Goal: Check status: Check status

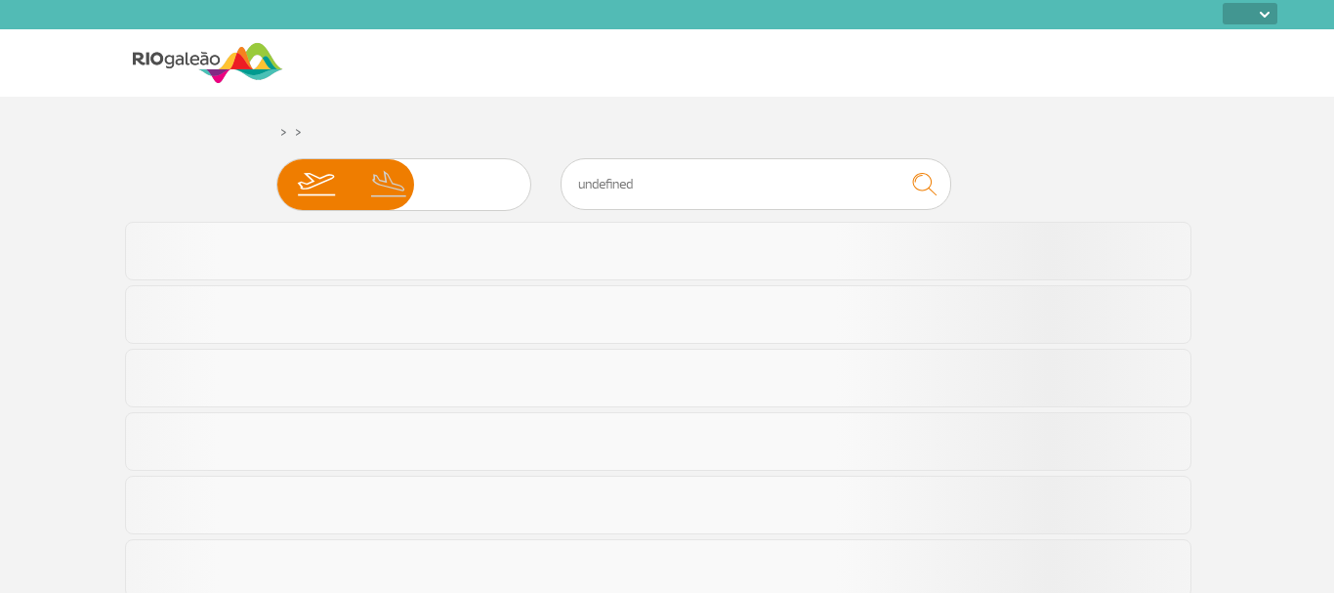
select select
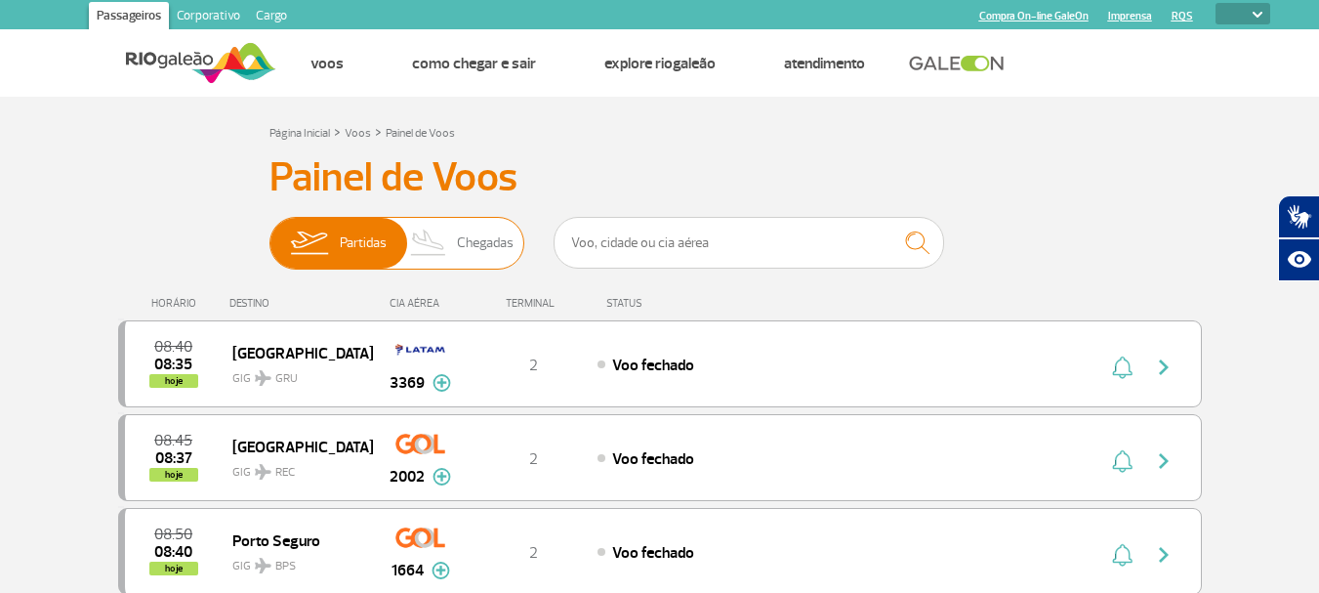
click at [458, 238] on span "Chegadas" at bounding box center [485, 243] width 57 height 51
click at [269, 233] on input "Partidas Chegadas" at bounding box center [269, 233] width 0 height 0
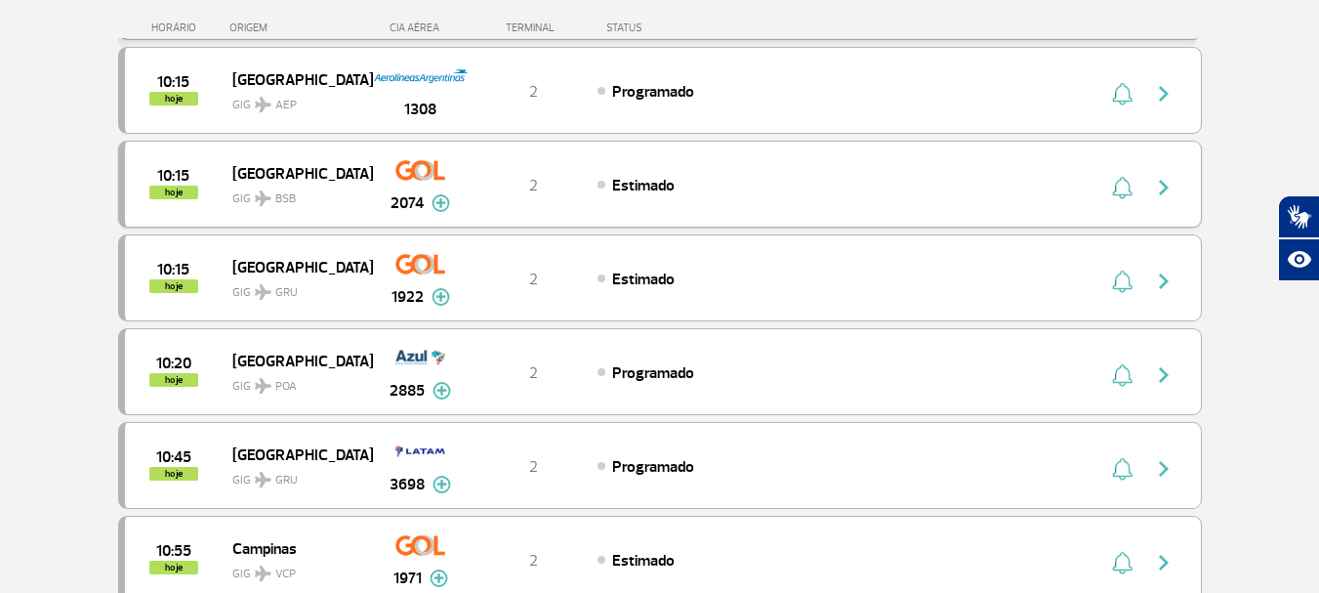
scroll to position [1464, 0]
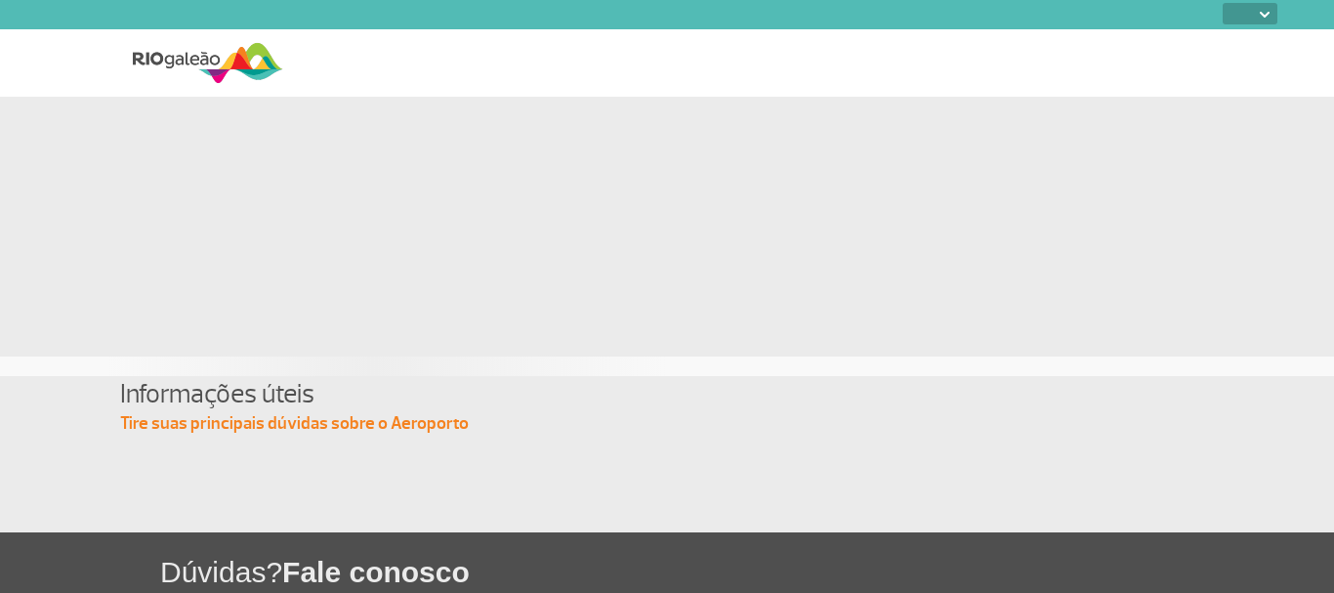
select select
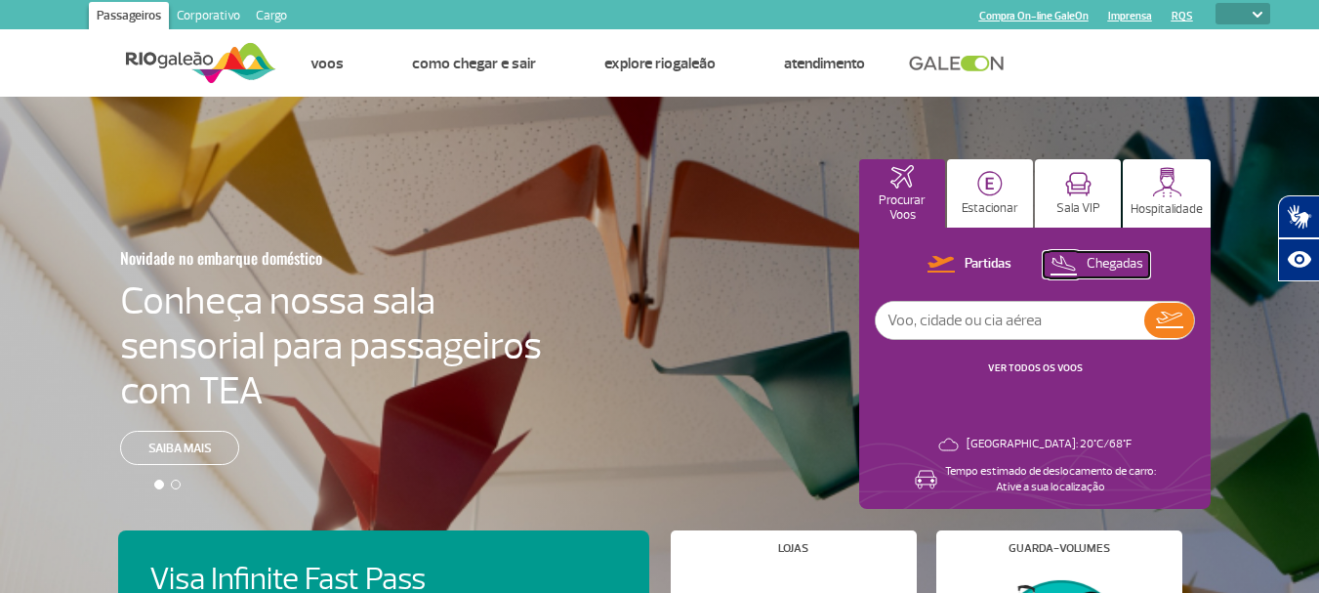
click at [1115, 270] on p "Chegadas" at bounding box center [1115, 264] width 57 height 19
click at [1169, 323] on img at bounding box center [1169, 320] width 28 height 27
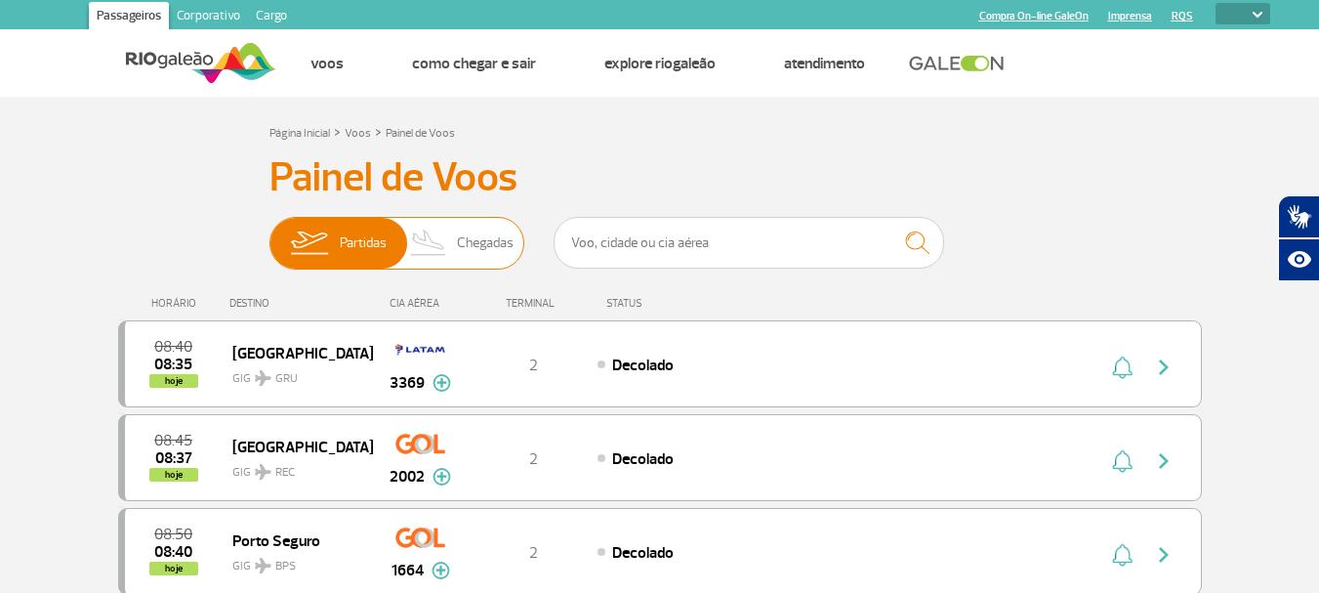
click at [434, 245] on img at bounding box center [429, 243] width 58 height 51
click at [269, 233] on input "Partidas Chegadas" at bounding box center [269, 233] width 0 height 0
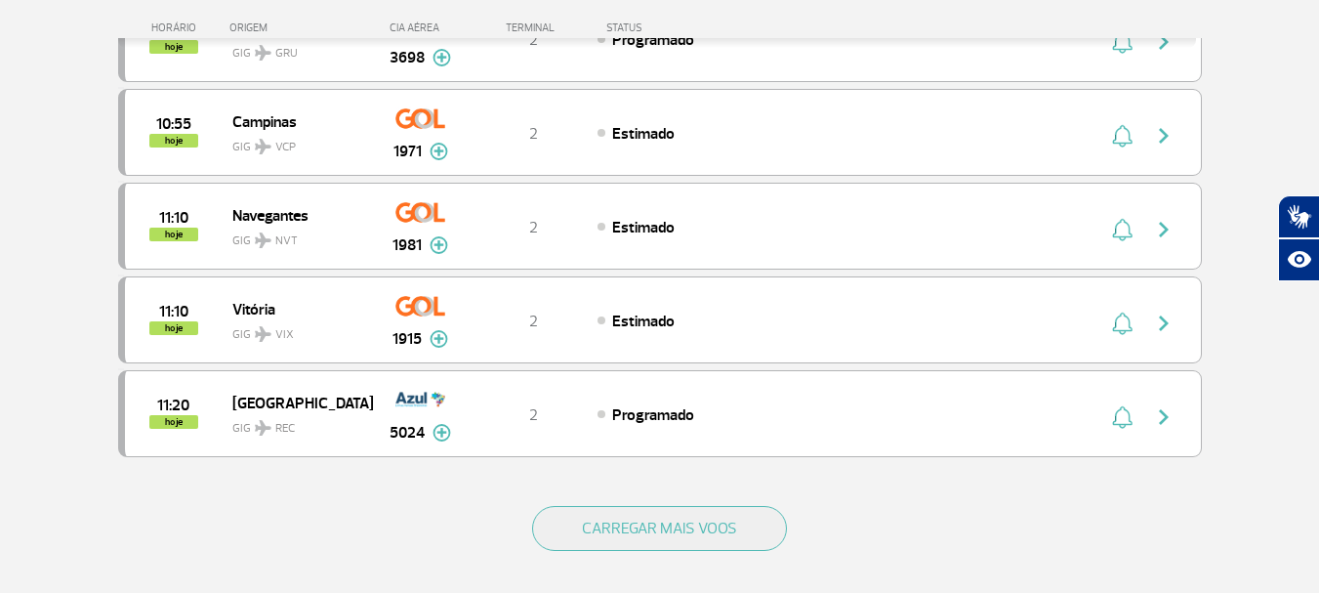
scroll to position [1855, 0]
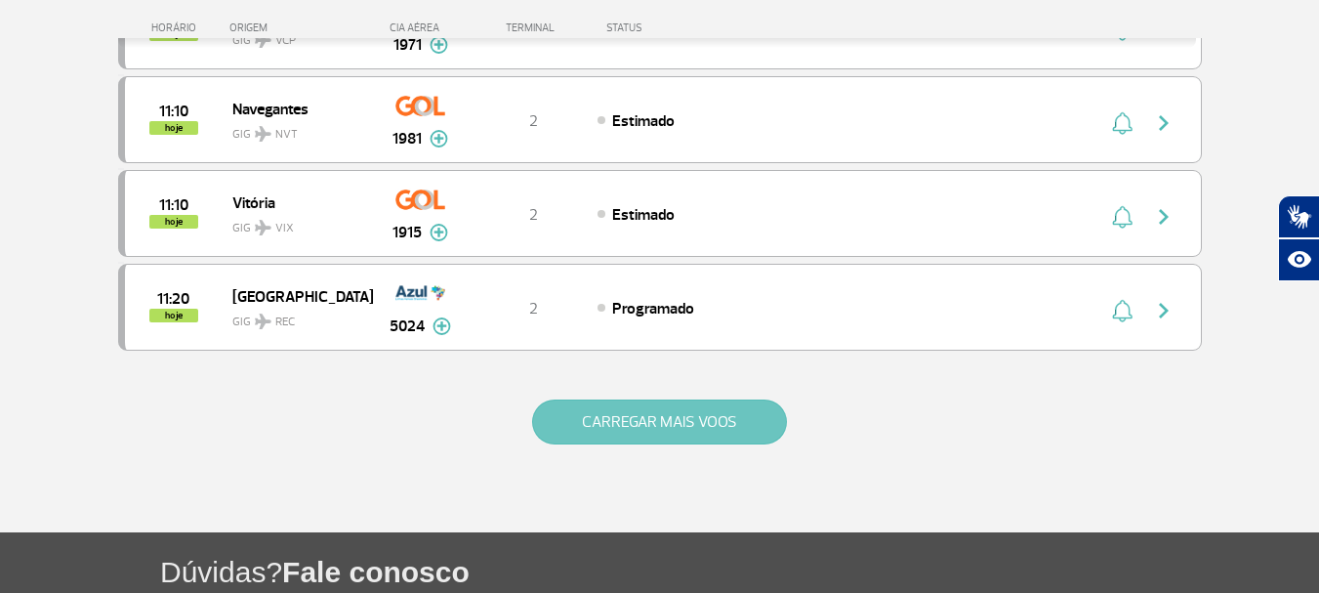
click at [687, 423] on button "CARREGAR MAIS VOOS" at bounding box center [659, 421] width 255 height 45
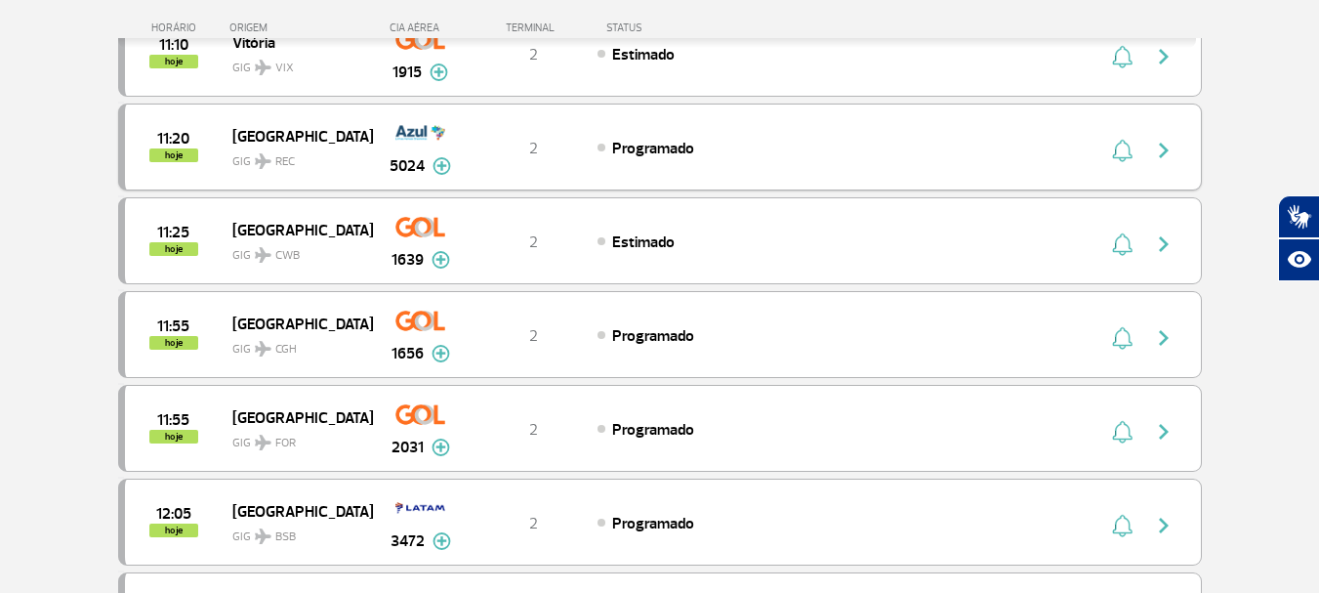
scroll to position [2050, 0]
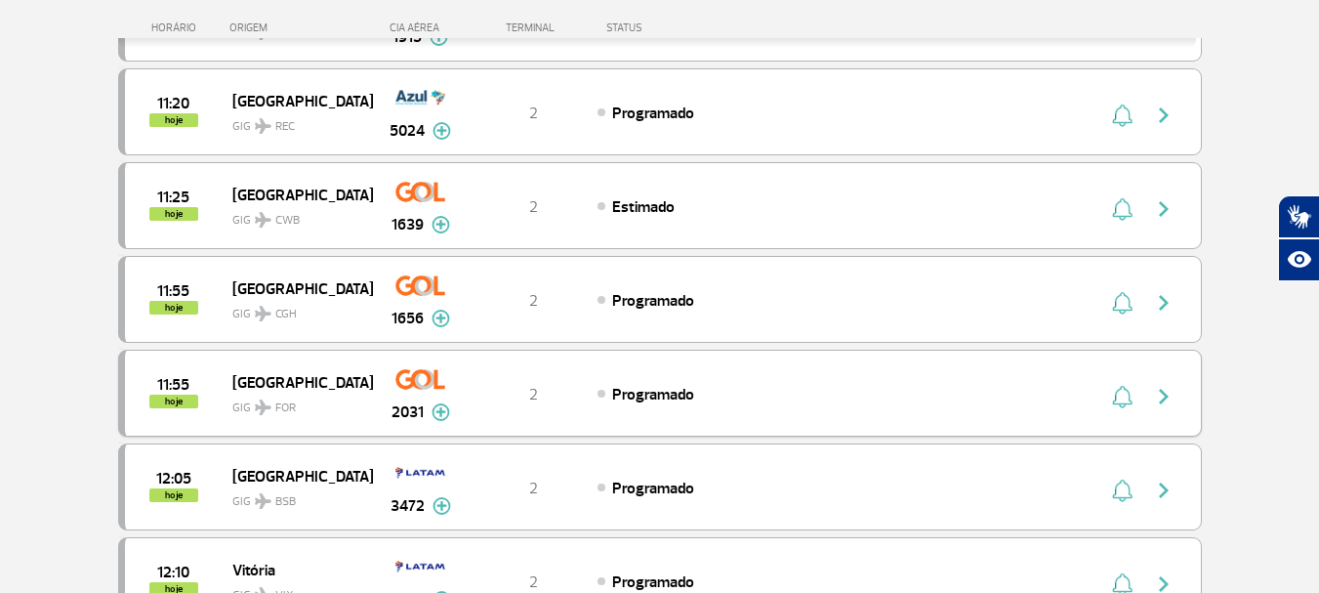
click at [249, 403] on span "GIG FOR" at bounding box center [294, 403] width 125 height 28
